Goal: Information Seeking & Learning: Learn about a topic

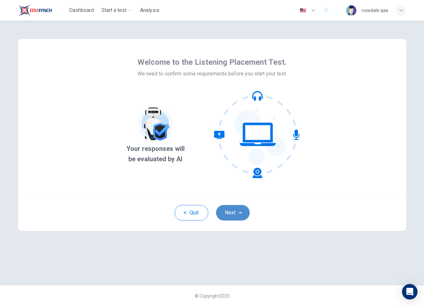
click at [231, 211] on button "Next" at bounding box center [233, 213] width 34 height 16
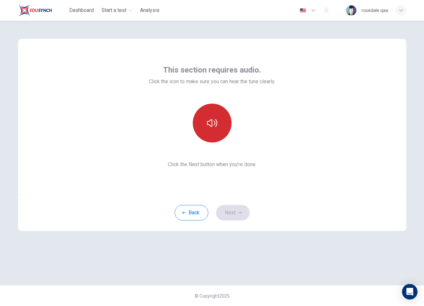
click at [220, 132] on button "button" at bounding box center [212, 122] width 39 height 39
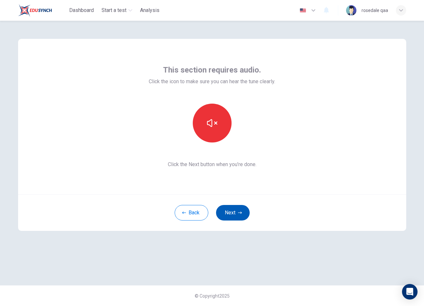
click at [238, 212] on icon "button" at bounding box center [240, 212] width 4 height 4
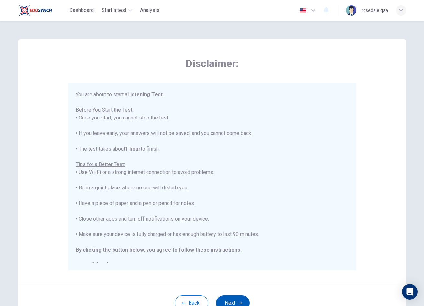
click at [239, 301] on icon "button" at bounding box center [240, 303] width 4 height 4
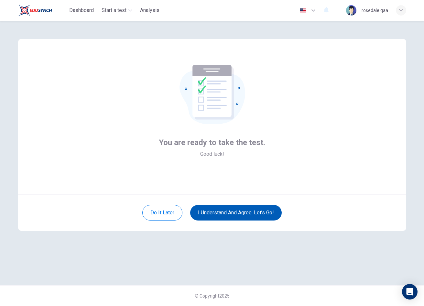
click at [247, 215] on button "I understand and agree. Let’s go!" at bounding box center [236, 213] width 92 height 16
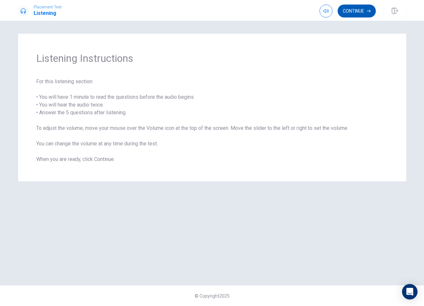
click at [355, 8] on button "Continue" at bounding box center [357, 11] width 38 height 13
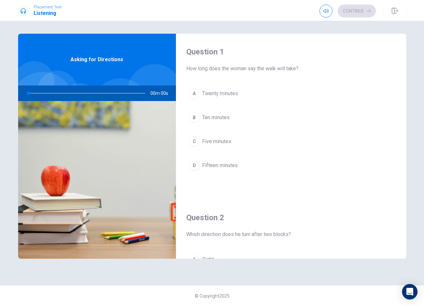
click at [236, 121] on button "B Ten minutes" at bounding box center [291, 117] width 210 height 16
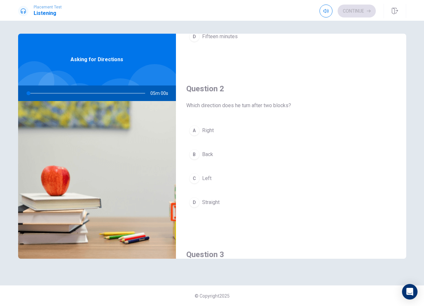
scroll to position [129, 0]
click at [236, 176] on button "C Left" at bounding box center [291, 177] width 210 height 16
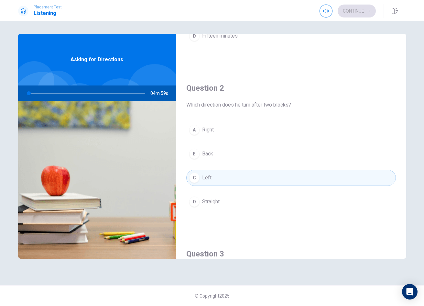
drag, startPoint x: 392, startPoint y: 9, endPoint x: 335, endPoint y: 38, distance: 63.3
click at [392, 9] on icon "button" at bounding box center [395, 11] width 6 height 6
type input "0"
